Goal: Transaction & Acquisition: Purchase product/service

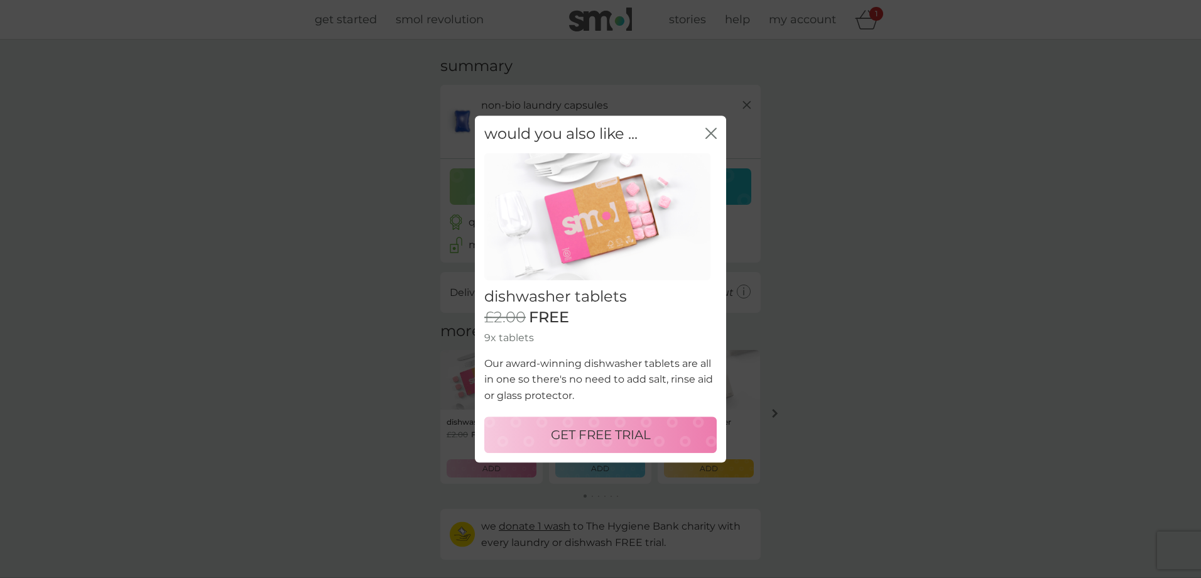
click at [657, 433] on div "GET FREE TRIAL" at bounding box center [600, 435] width 207 height 20
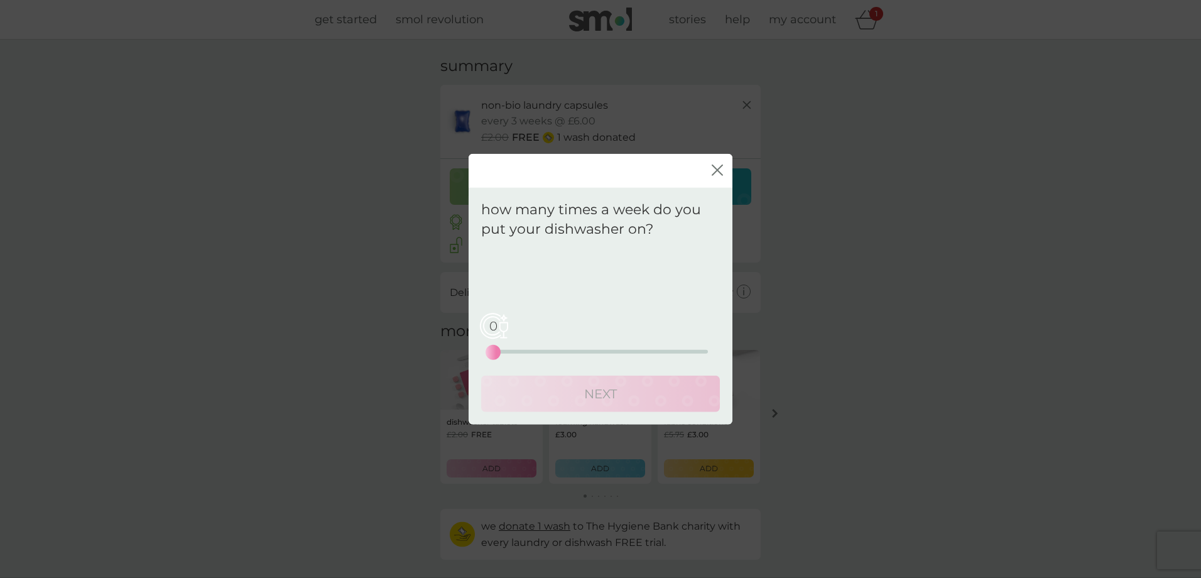
click at [556, 354] on div "0 0 12.5 25" at bounding box center [600, 334] width 215 height 51
click at [564, 349] on div "0 0 12.5 25" at bounding box center [600, 334] width 215 height 51
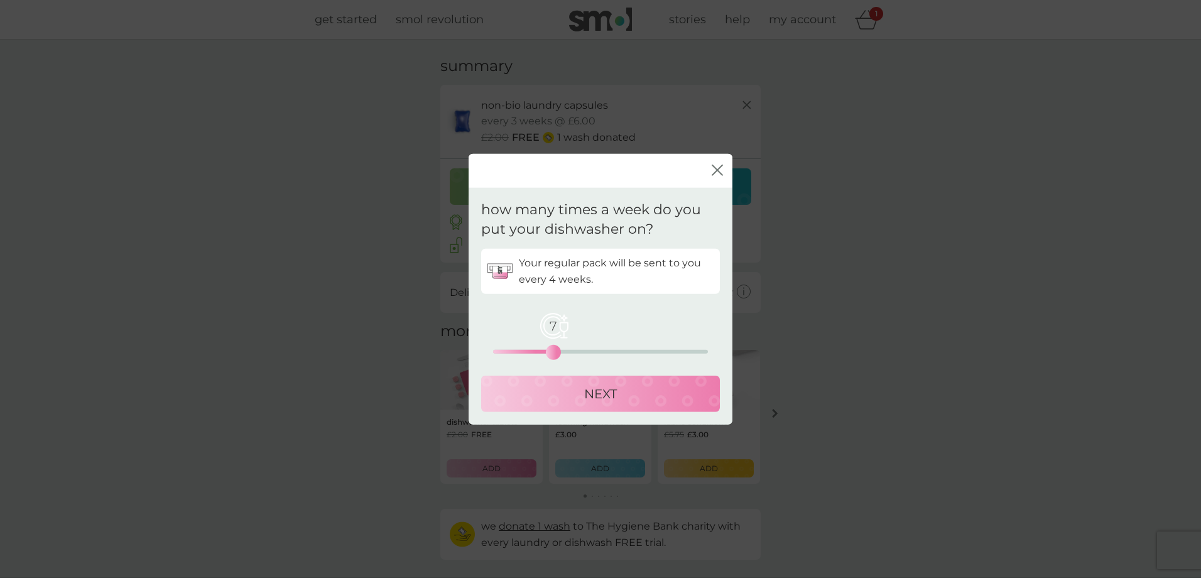
drag, startPoint x: 495, startPoint y: 349, endPoint x: 556, endPoint y: 353, distance: 61.0
click at [556, 353] on div "7" at bounding box center [553, 351] width 5 height 5
click at [616, 393] on p "NEXT" at bounding box center [600, 393] width 33 height 20
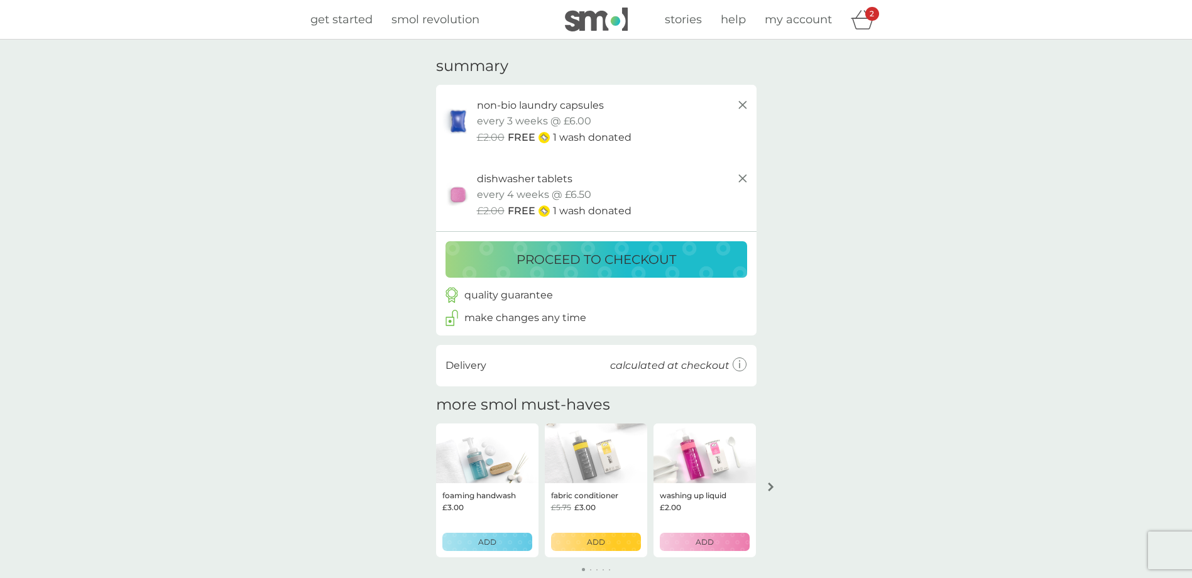
click at [626, 254] on p "proceed to checkout" at bounding box center [597, 259] width 160 height 20
